Goal: Check status: Check status

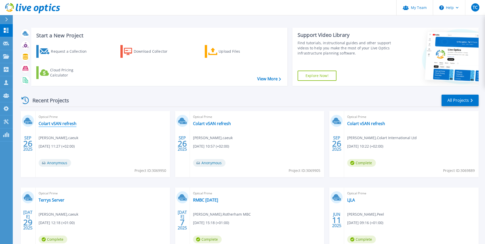
click at [59, 123] on link "Colart vSAN refresh" at bounding box center [58, 123] width 38 height 5
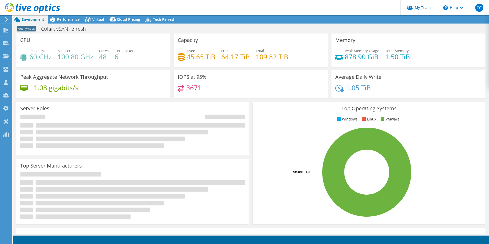
select select "USD"
select select "EULondon"
select select "GBP"
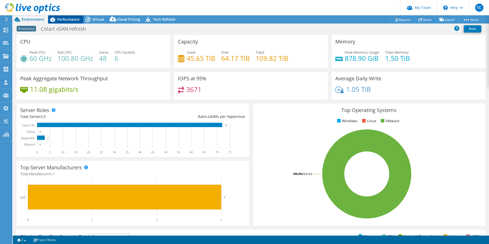
click at [62, 17] on div "Performance" at bounding box center [65, 19] width 35 height 8
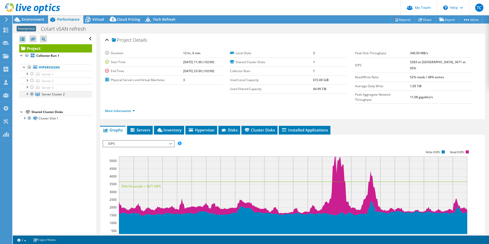
click at [26, 94] on div at bounding box center [26, 93] width 5 height 5
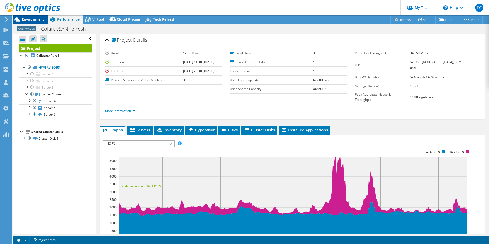
click at [32, 19] on span "Environment" at bounding box center [33, 19] width 22 height 5
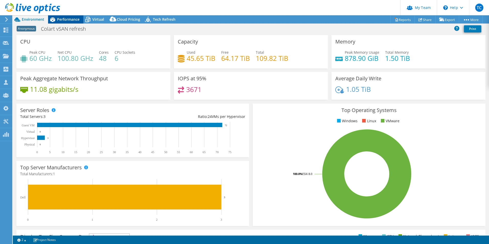
click at [66, 17] on span "Performance" at bounding box center [68, 19] width 22 height 5
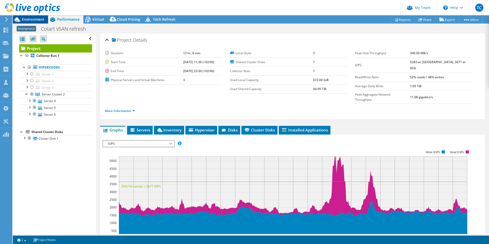
click at [27, 19] on span "Environment" at bounding box center [33, 19] width 22 height 5
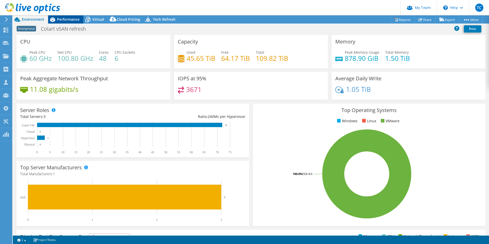
click at [60, 22] on div "Performance" at bounding box center [65, 19] width 35 height 8
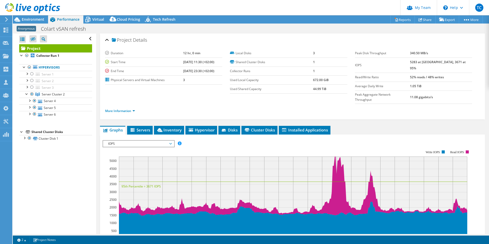
click at [28, 16] on div at bounding box center [30, 8] width 60 height 17
click at [27, 20] on span "Environment" at bounding box center [33, 19] width 22 height 5
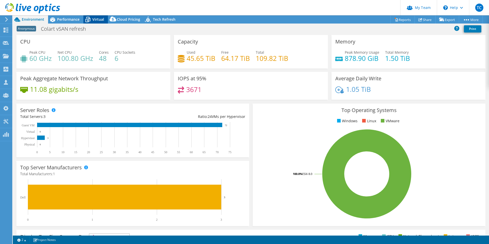
click at [89, 20] on icon at bounding box center [87, 19] width 9 height 9
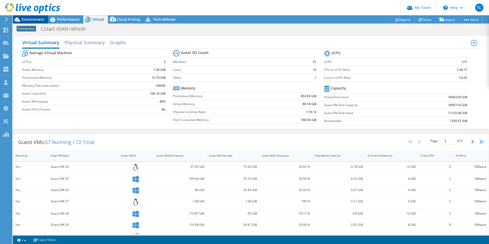
click at [34, 18] on span "Environment" at bounding box center [33, 19] width 22 height 5
